Goal: Task Accomplishment & Management: Use online tool/utility

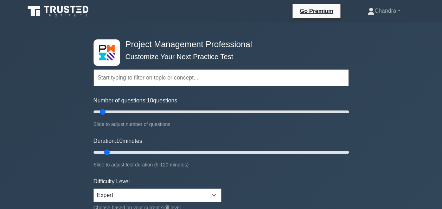
click at [60, 6] on icon at bounding box center [58, 11] width 67 height 13
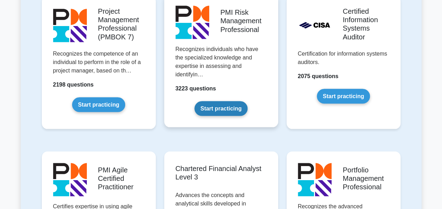
scroll to position [633, 0]
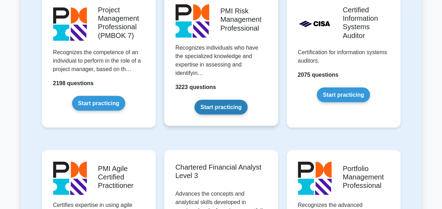
click at [221, 99] on link "Start practicing" at bounding box center [220, 106] width 53 height 15
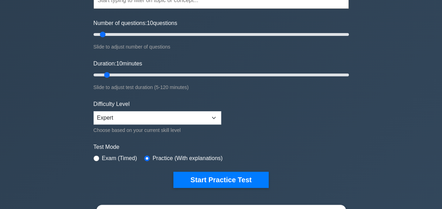
scroll to position [105, 0]
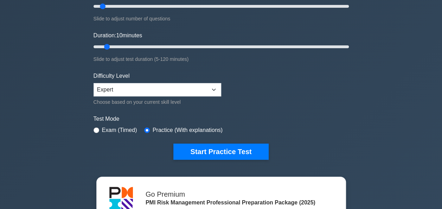
drag, startPoint x: 226, startPoint y: 148, endPoint x: 344, endPoint y: 106, distance: 125.3
click at [344, 106] on form "Topics Introduction to Risk Management Risk Management Planning Risk Identifica…" at bounding box center [220, 50] width 255 height 217
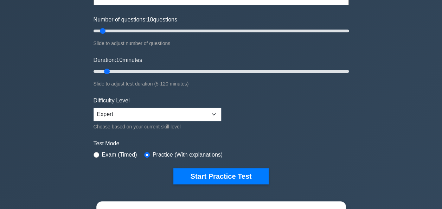
scroll to position [70, 0]
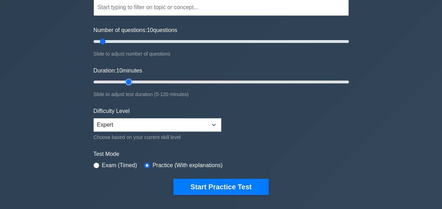
type input "20"
click at [125, 82] on input "Duration: 10 minutes" at bounding box center [220, 82] width 255 height 8
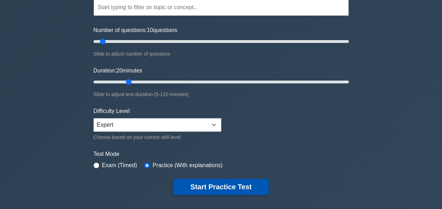
click at [228, 183] on button "Start Practice Test" at bounding box center [220, 187] width 95 height 16
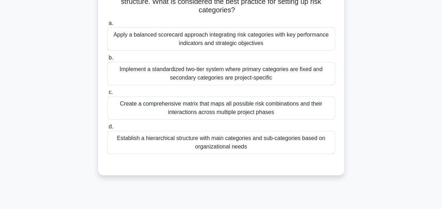
scroll to position [35, 0]
